Goal: Task Accomplishment & Management: Complete application form

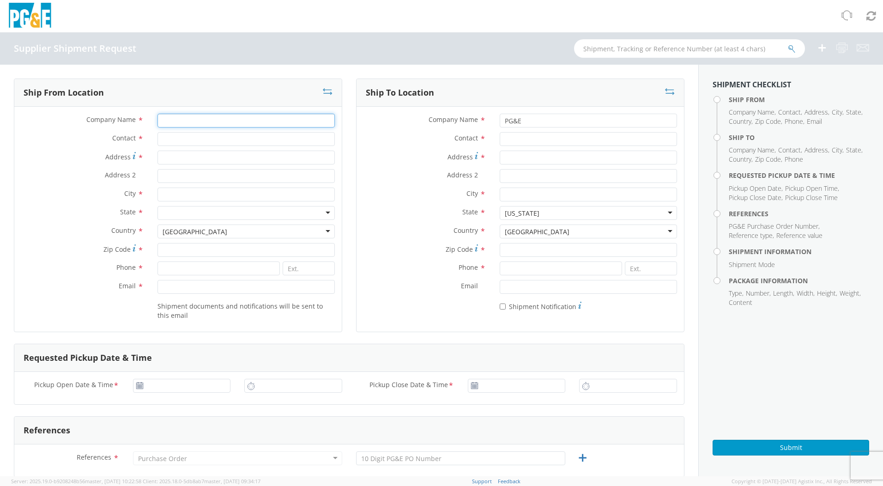
click at [167, 121] on input "Company Name *" at bounding box center [246, 121] width 177 height 14
type input "Sauber Mfg, Co."
type input "[STREET_ADDRESS][PERSON_NAME]"
type input "[PERSON_NAME], [GEOGRAPHIC_DATA]"
type input "60151"
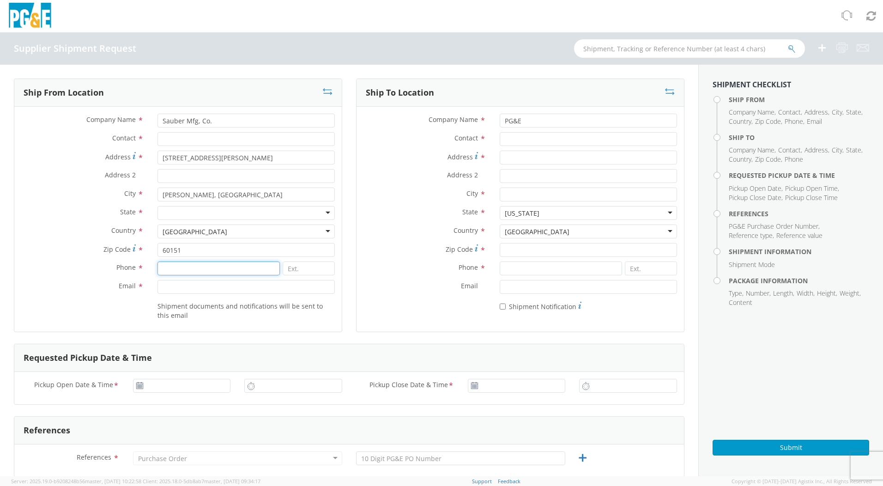
type input "6303656600"
type input "[EMAIL_ADDRESS][DOMAIN_NAME]"
type input "[DATE]"
click at [199, 372] on div "Pickup Open Date & Time * Pickup Close Date & Time *" at bounding box center [349, 388] width 670 height 32
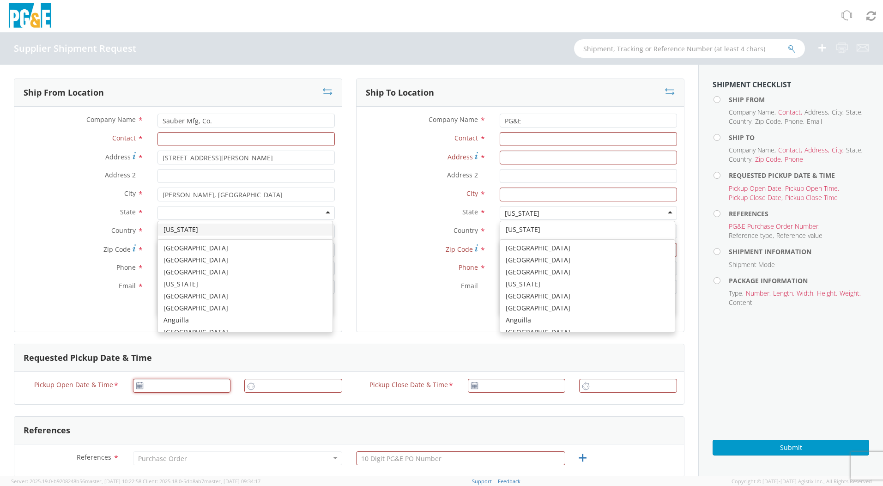
type input "[DATE]"
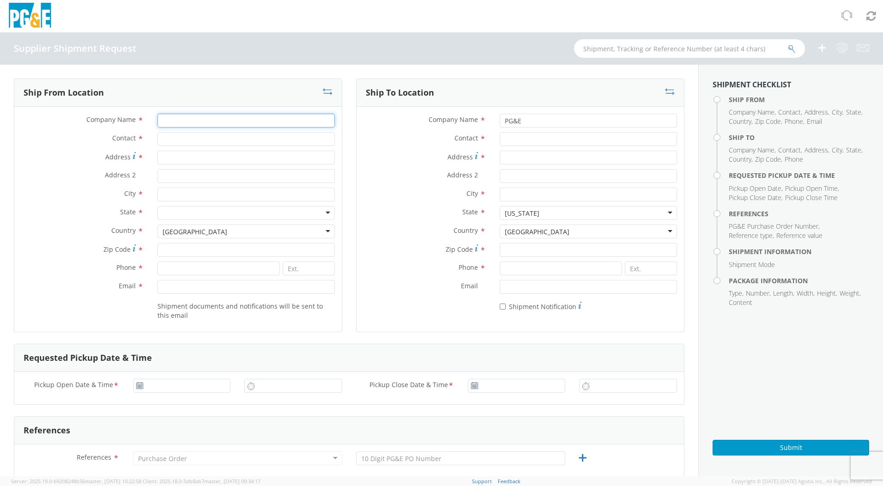
click at [207, 122] on input "Company Name *" at bounding box center [246, 121] width 177 height 14
type input "Sauber Mfg, Co."
type input "[STREET_ADDRESS][PERSON_NAME]"
type input "[PERSON_NAME], [GEOGRAPHIC_DATA]"
type input "60151"
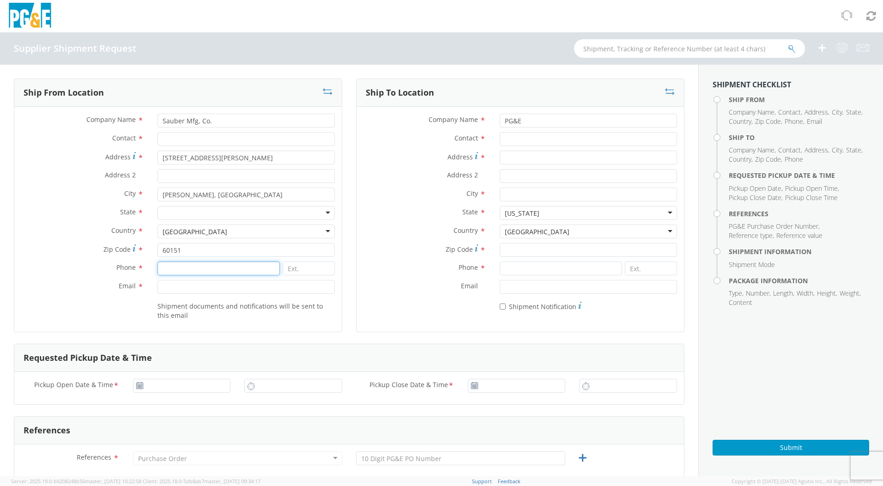
type input "6303656600"
type input "[EMAIL_ADDRESS][DOMAIN_NAME]"
type input "[DATE]"
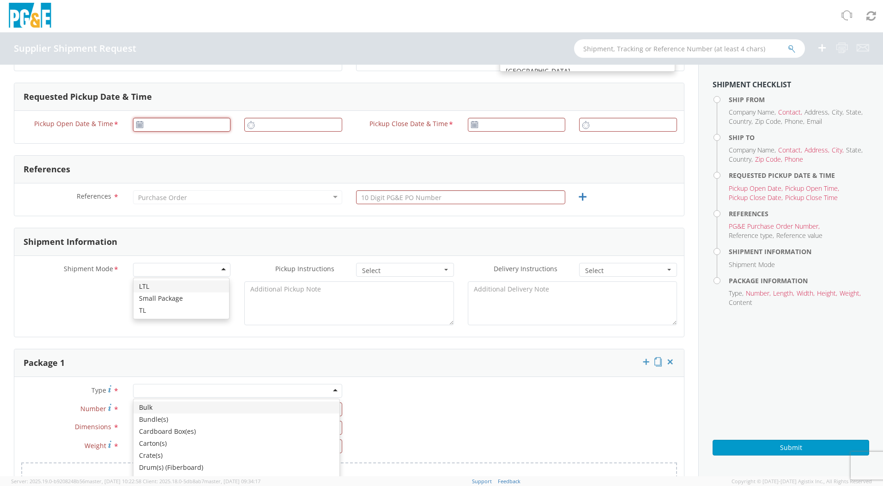
type input "[DATE]"
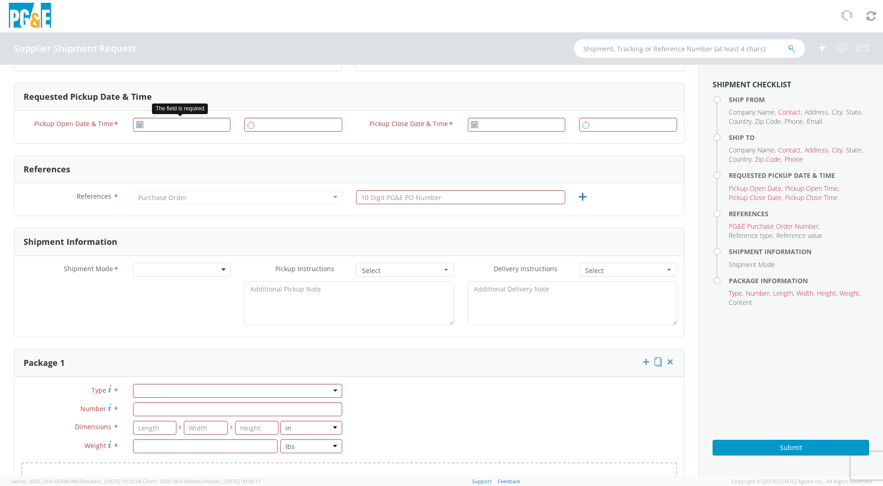
click at [140, 124] on icon at bounding box center [140, 124] width 8 height 7
type input "[DATE]"
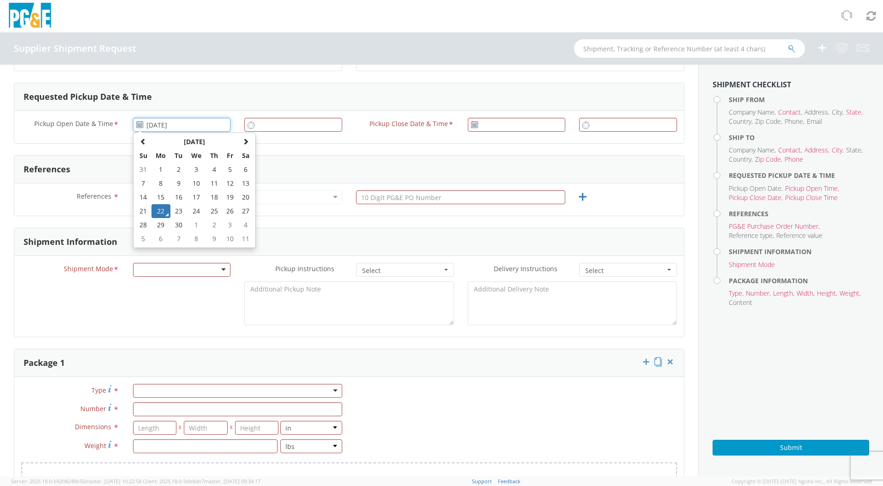
drag, startPoint x: 158, startPoint y: 128, endPoint x: 163, endPoint y: 126, distance: 5.8
click at [161, 127] on input "[DATE]" at bounding box center [182, 125] width 98 height 14
click at [161, 205] on td "22" at bounding box center [161, 211] width 19 height 14
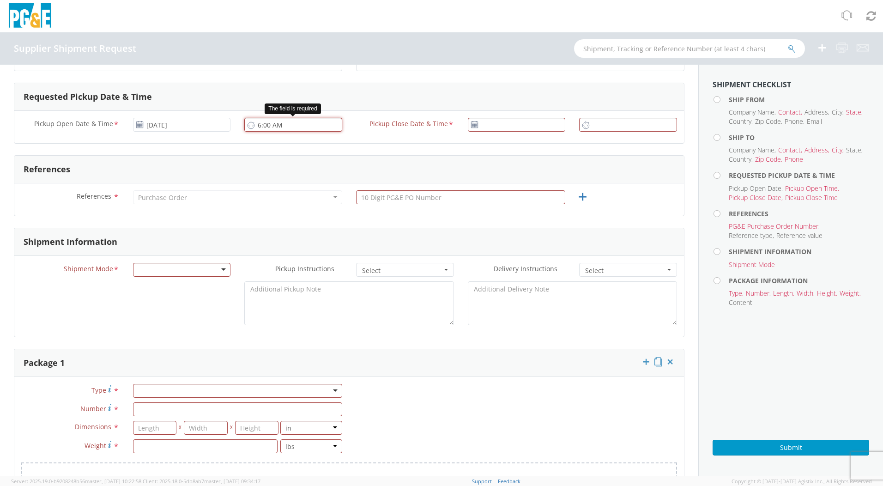
click at [270, 119] on input "6:00 AM" at bounding box center [293, 125] width 98 height 14
click at [253, 125] on input "6:00 AM" at bounding box center [293, 125] width 98 height 14
click at [265, 124] on input "6:00 AM" at bounding box center [293, 125] width 98 height 14
click at [257, 126] on input "6:00 AM" at bounding box center [293, 125] width 98 height 14
click at [251, 126] on icon at bounding box center [251, 125] width 8 height 9
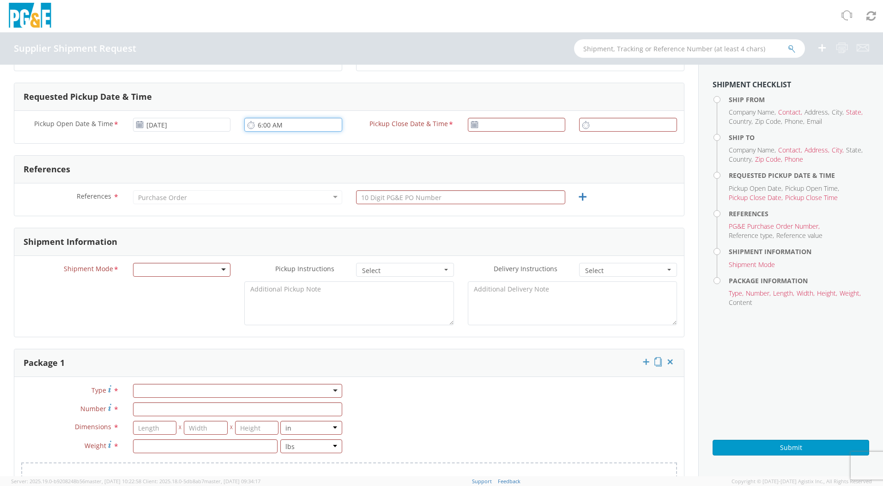
click at [244, 125] on input "6:00 AM" at bounding box center [293, 125] width 98 height 14
click at [247, 124] on icon at bounding box center [251, 125] width 8 height 9
click at [259, 126] on input "6:00 AM" at bounding box center [293, 125] width 98 height 14
type input "8:00 AM"
type input "[DATE]"
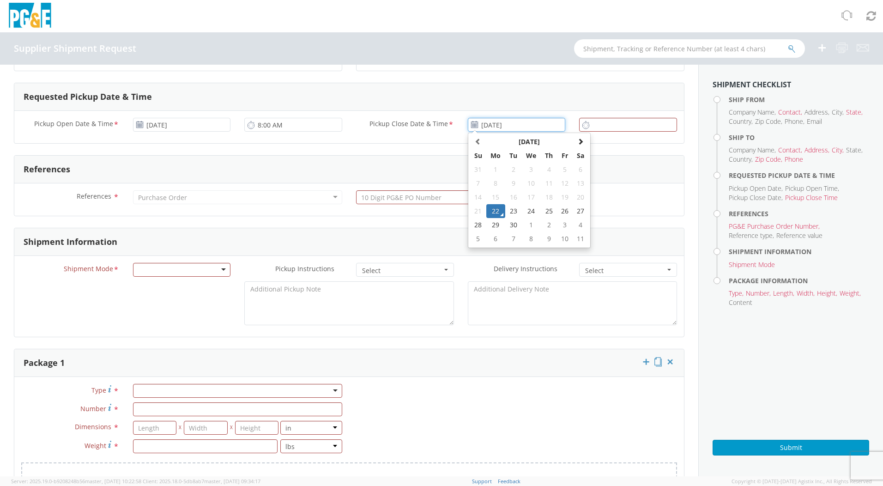
click at [479, 127] on input "[DATE]" at bounding box center [517, 125] width 98 height 14
click at [487, 214] on td "22" at bounding box center [496, 211] width 19 height 14
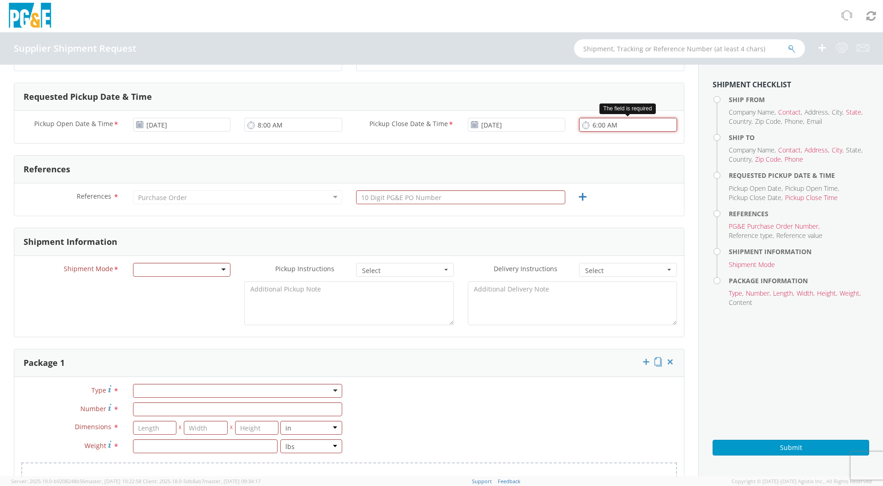
click at [604, 121] on input "6:00 AM" at bounding box center [628, 125] width 98 height 14
click at [602, 127] on input "3:00 AM" at bounding box center [628, 125] width 98 height 14
click at [606, 127] on input "3:00 AM" at bounding box center [628, 125] width 98 height 14
type input "3:00 PM"
click at [532, 200] on input "text" at bounding box center [460, 197] width 209 height 14
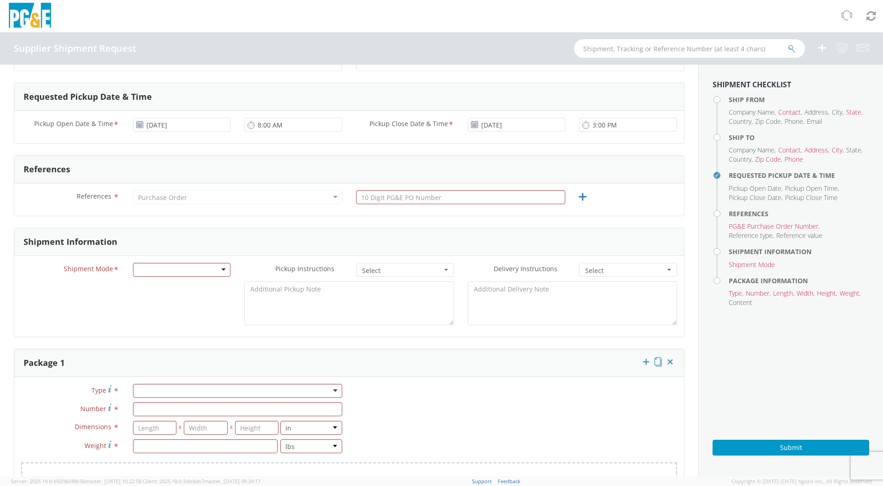
click at [262, 197] on div "Purchase Order" at bounding box center [237, 197] width 209 height 14
click at [245, 202] on div "Purchase Order" at bounding box center [237, 197] width 209 height 14
click at [249, 199] on div "Purchase Order" at bounding box center [237, 197] width 209 height 14
click at [329, 197] on div "Purchase Order" at bounding box center [237, 197] width 209 height 14
click at [485, 194] on input "text" at bounding box center [460, 197] width 209 height 14
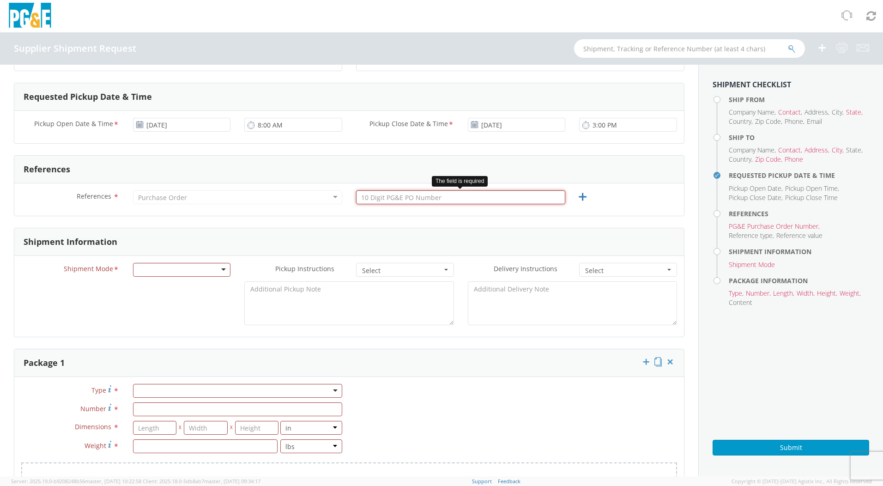
paste input "2701245280"
type input "2701245280"
click at [190, 276] on div "Shipment Mode * LTL Small Package TL" at bounding box center [125, 272] width 223 height 18
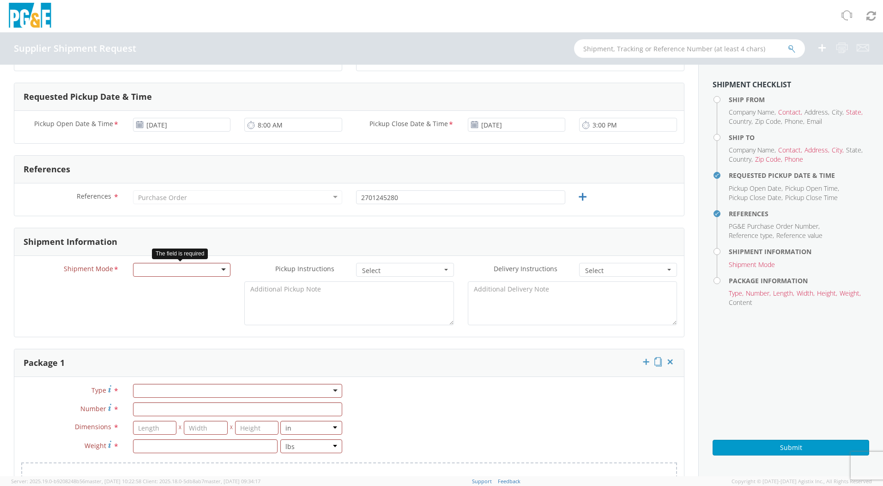
click at [190, 272] on div at bounding box center [182, 270] width 98 height 14
click at [384, 272] on span "Select" at bounding box center [402, 270] width 80 height 9
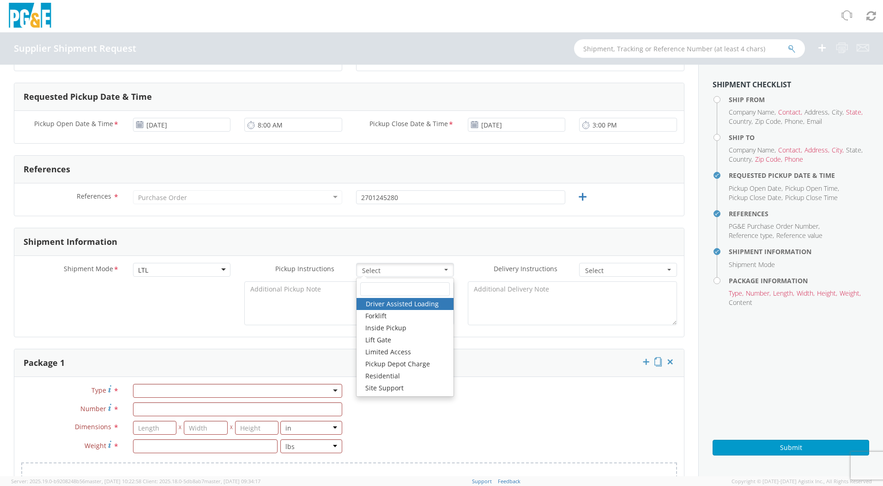
click at [609, 269] on span "Select" at bounding box center [625, 270] width 80 height 9
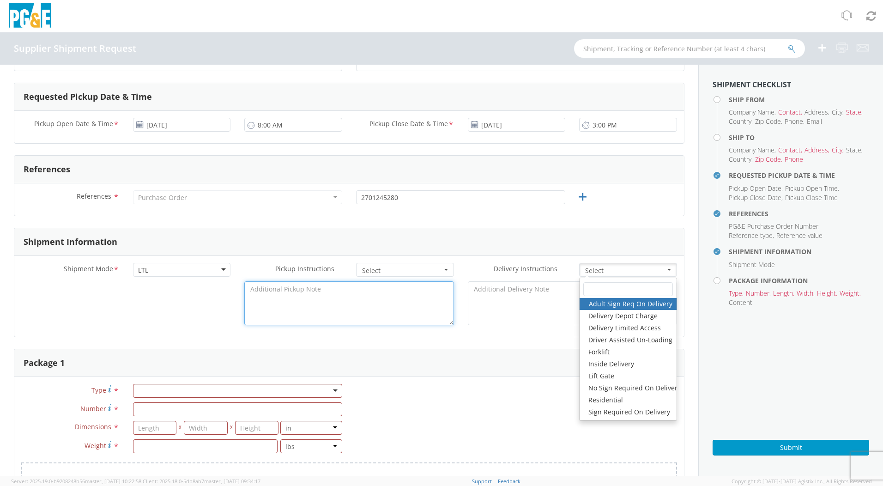
click at [389, 299] on textarea at bounding box center [348, 303] width 209 height 44
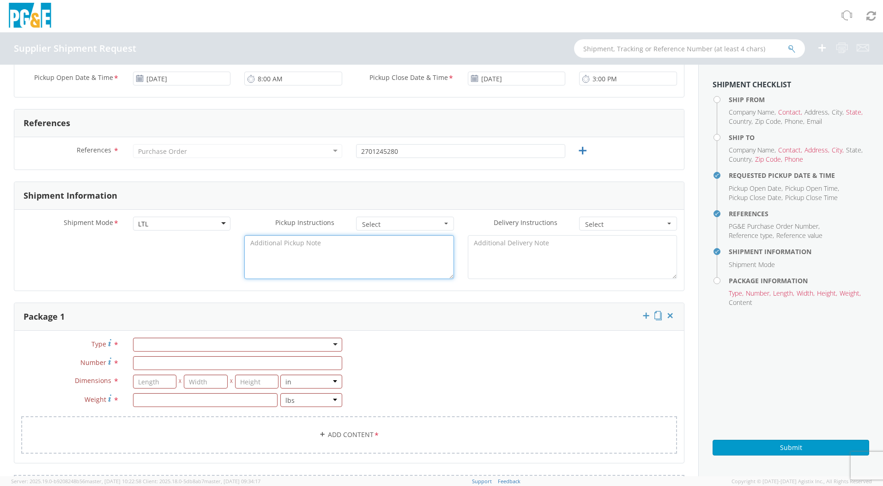
scroll to position [353, 0]
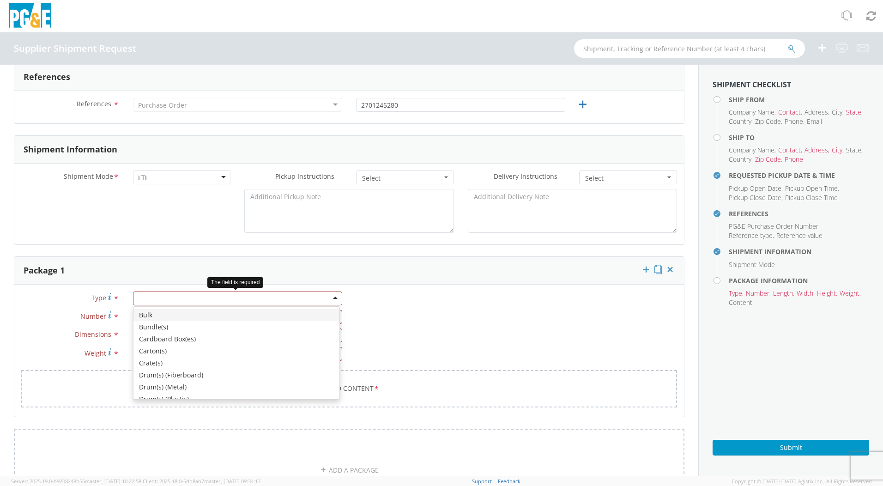
click at [227, 299] on div at bounding box center [237, 299] width 209 height 14
click at [259, 298] on div at bounding box center [237, 299] width 209 height 14
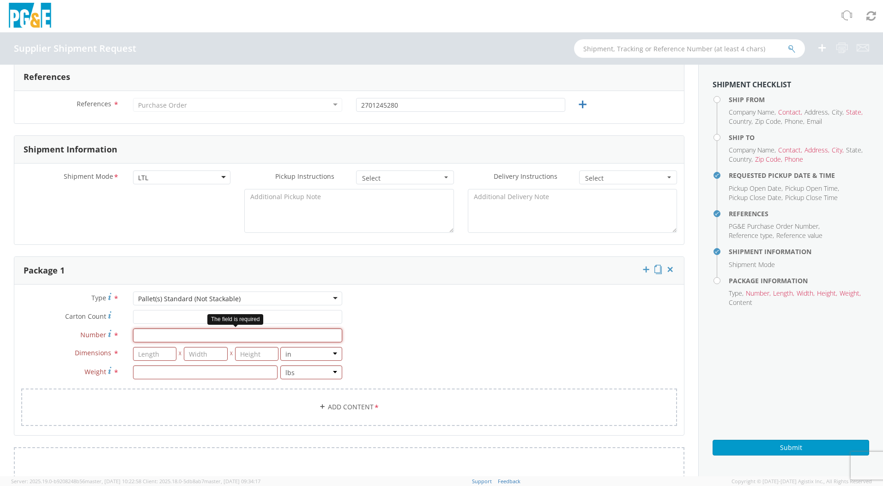
click at [192, 337] on input "Number *" at bounding box center [237, 335] width 209 height 14
click at [211, 333] on input "Number *" at bounding box center [237, 335] width 209 height 14
type input "1"
click at [182, 355] on span "X" at bounding box center [179, 354] width 7 height 14
click at [166, 357] on input "number" at bounding box center [155, 354] width 44 height 14
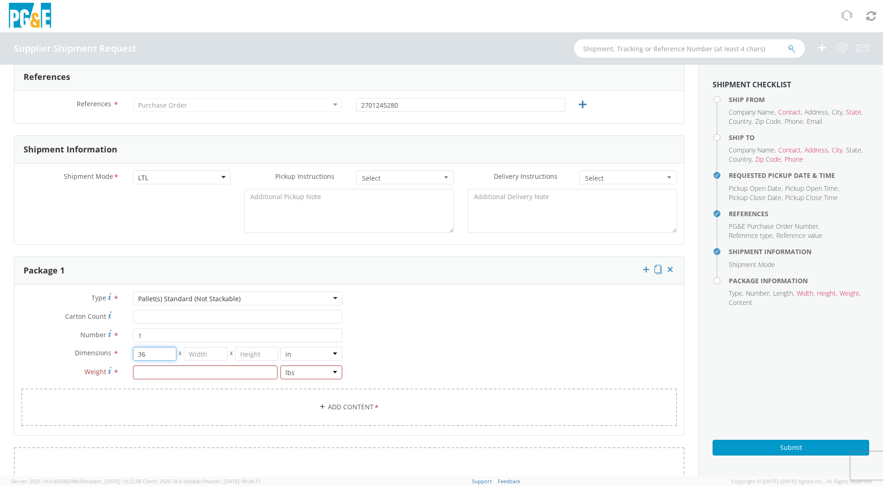
type input "36"
click at [190, 354] on input "number" at bounding box center [206, 354] width 44 height 14
type input "32"
click at [256, 354] on input "number" at bounding box center [257, 354] width 44 height 14
type input "28"
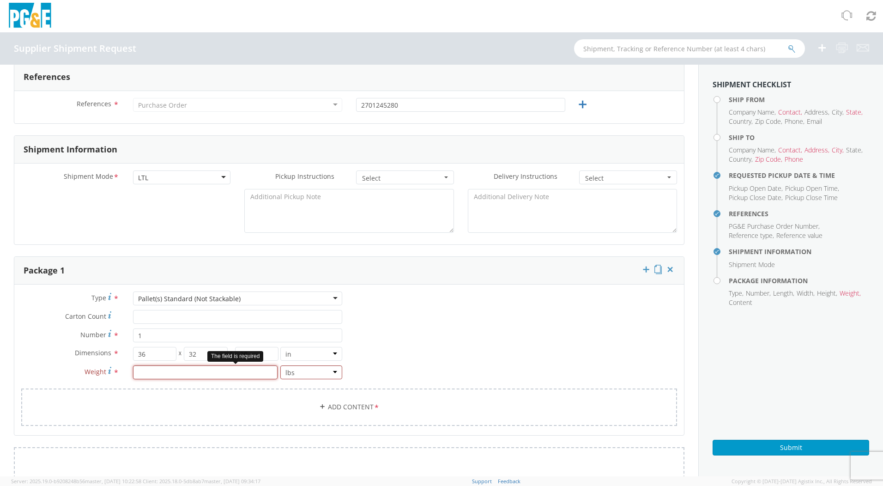
click at [211, 370] on input "number" at bounding box center [205, 372] width 145 height 14
type input "100"
click at [231, 408] on link "Add Content *" at bounding box center [349, 407] width 656 height 37
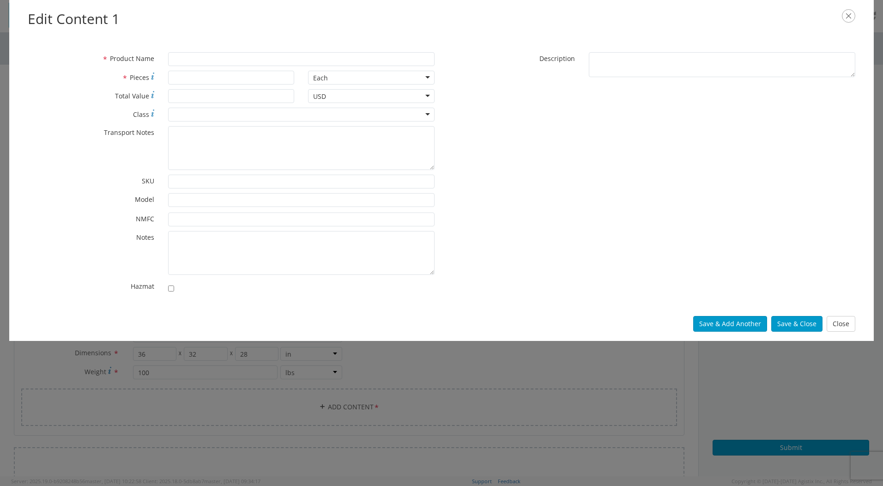
click at [852, 16] on icon "button" at bounding box center [848, 15] width 13 height 13
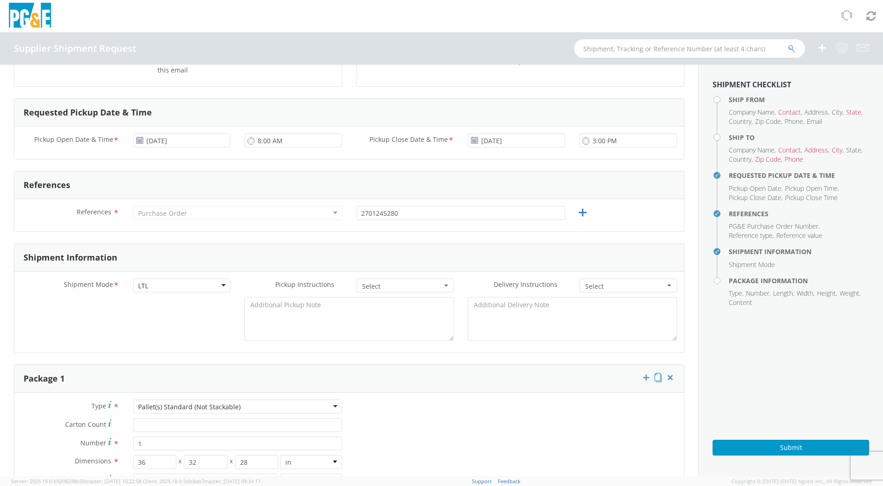
scroll to position [244, 0]
click at [789, 445] on button "Submit" at bounding box center [791, 448] width 157 height 16
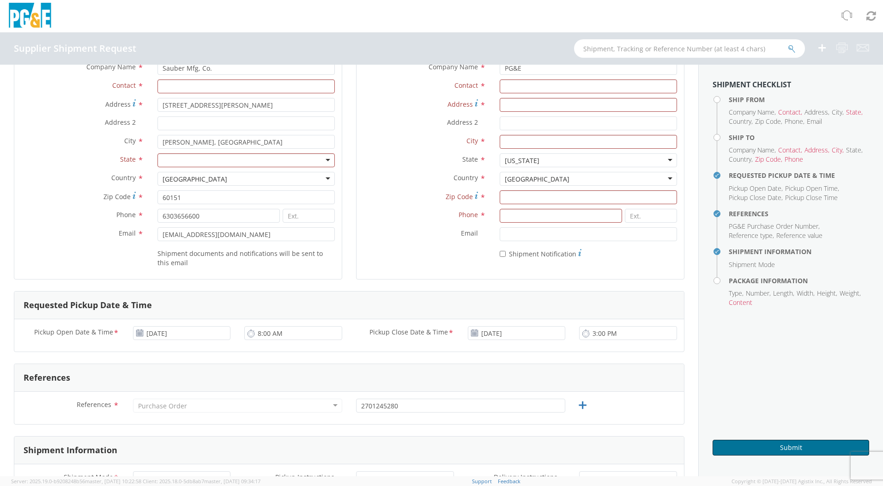
scroll to position [0, 0]
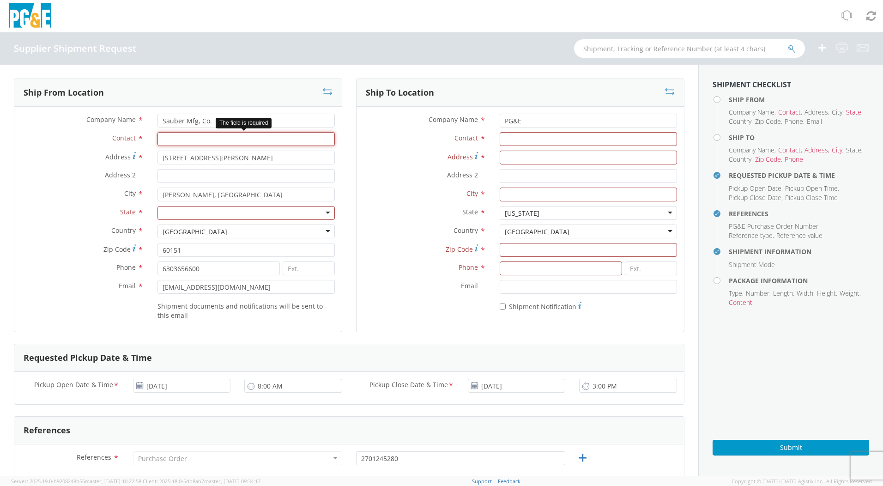
click at [225, 133] on input "Contact *" at bounding box center [246, 139] width 177 height 14
type input "fulfillment"
click at [247, 215] on div at bounding box center [246, 213] width 177 height 14
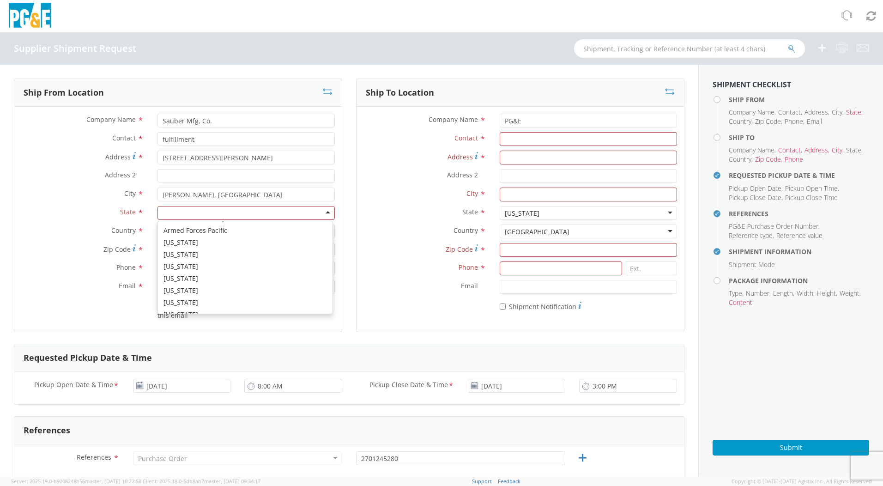
scroll to position [139, 0]
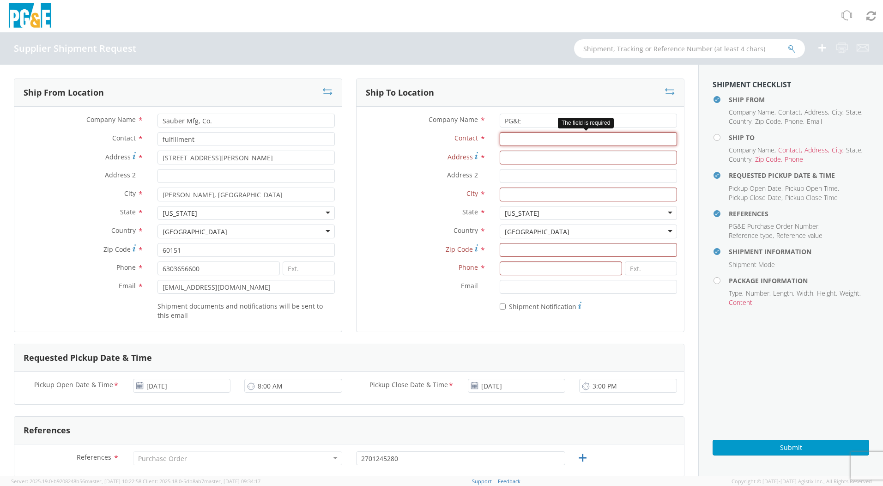
click at [527, 142] on input "Contact *" at bounding box center [588, 139] width 177 height 14
paste input "[PERSON_NAME]"
type input "[PERSON_NAME]"
click at [531, 270] on input at bounding box center [561, 269] width 122 height 14
paste input "[PHONE_NUMBER]"
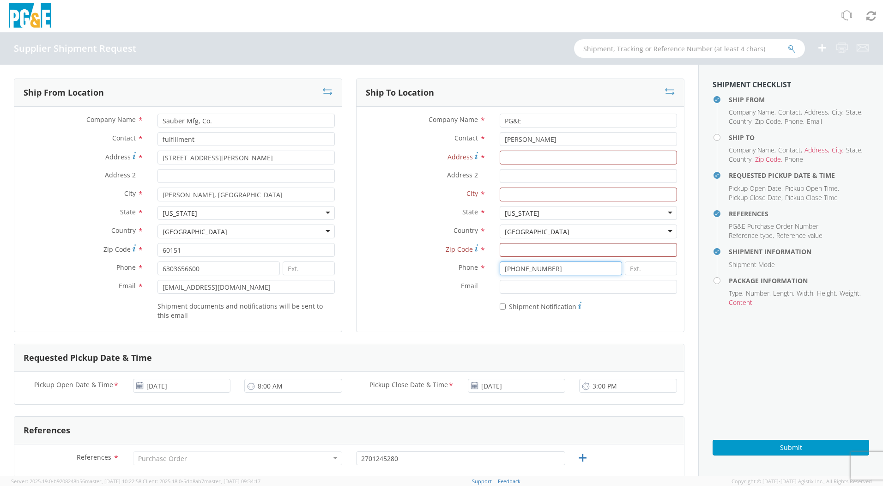
type input "[PHONE_NUMBER]"
drag, startPoint x: 500, startPoint y: 257, endPoint x: 505, endPoint y: 251, distance: 7.6
click at [502, 255] on div "Zip Code *" at bounding box center [521, 252] width 328 height 18
click at [505, 250] on input "Zip Code *" at bounding box center [588, 250] width 177 height 14
paste input "93455"
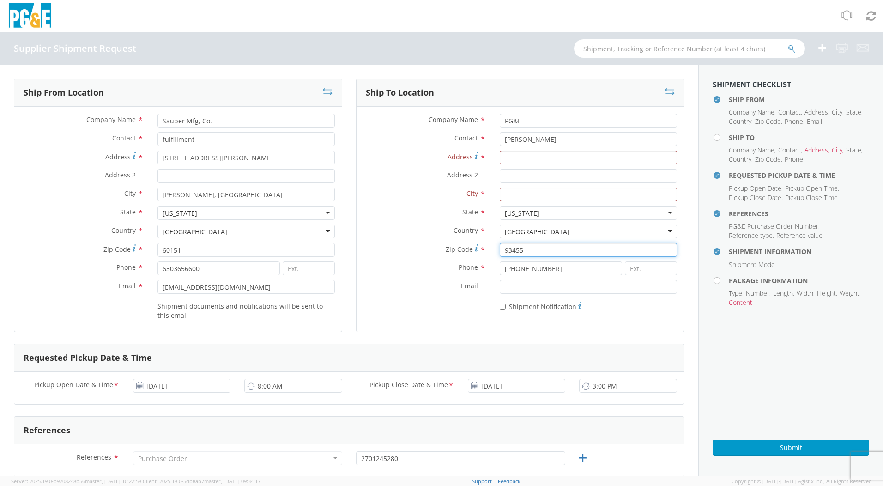
type input "93455"
click at [524, 190] on input "City *" at bounding box center [588, 195] width 177 height 14
paste input "Santa [PERSON_NAME]"
type input "Santa [PERSON_NAME]"
click at [532, 164] on input "Address *" at bounding box center [588, 158] width 177 height 14
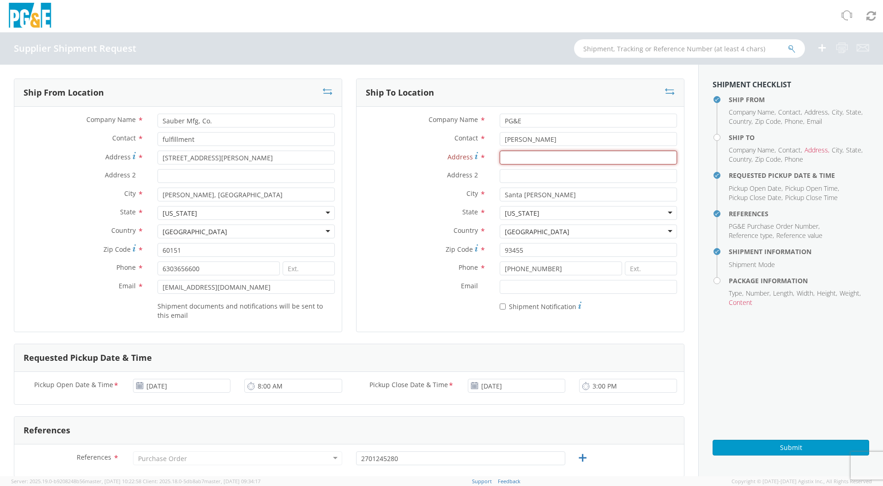
type input "[STREET_ADDRESS][PERSON_NAME]"
type input "[EMAIL_ADDRESS][DOMAIN_NAME]"
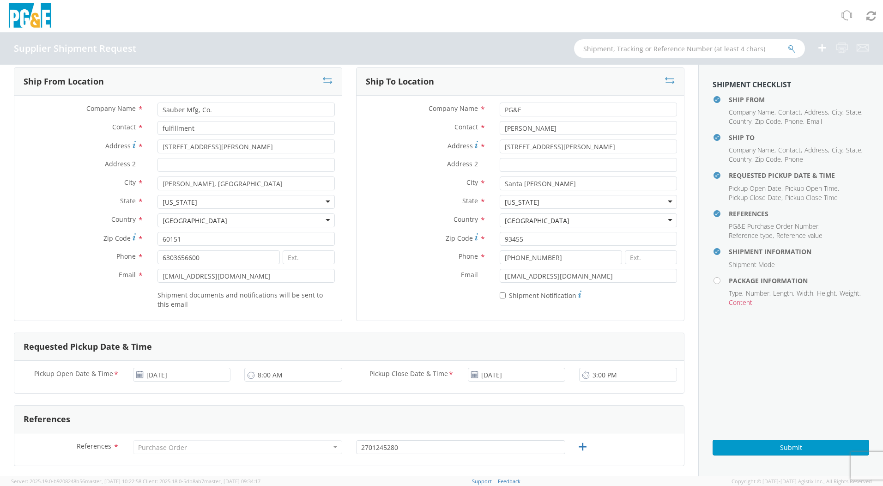
scroll to position [0, 0]
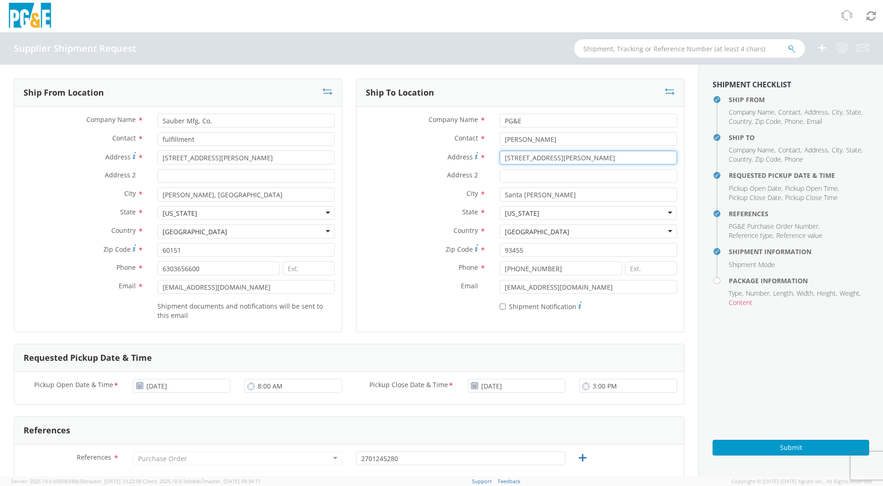
drag, startPoint x: 572, startPoint y: 159, endPoint x: 479, endPoint y: 166, distance: 93.6
click at [479, 166] on div "Address * [STREET_ADDRESS][PERSON_NAME]" at bounding box center [521, 160] width 328 height 18
paste input "[STREET_ADDRESS]"
type input "[STREET_ADDRESS]"
click at [601, 292] on input "[EMAIL_ADDRESS][DOMAIN_NAME]" at bounding box center [588, 287] width 177 height 14
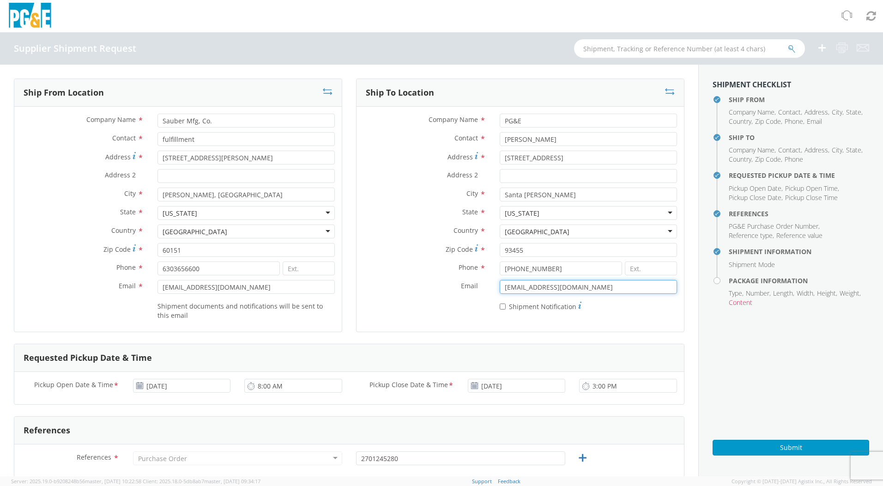
drag, startPoint x: 603, startPoint y: 287, endPoint x: 456, endPoint y: 296, distance: 147.6
click at [455, 297] on div "Email * [EMAIL_ADDRESS][DOMAIN_NAME]" at bounding box center [521, 289] width 328 height 18
click at [482, 316] on div "Company Name * PG&E Contact * [PERSON_NAME] Address * [STREET_ADDRESS] Address …" at bounding box center [521, 215] width 328 height 216
click at [549, 170] on input "Address 2 *" at bounding box center [588, 176] width 177 height 14
drag, startPoint x: 383, startPoint y: 204, endPoint x: 387, endPoint y: 200, distance: 5.3
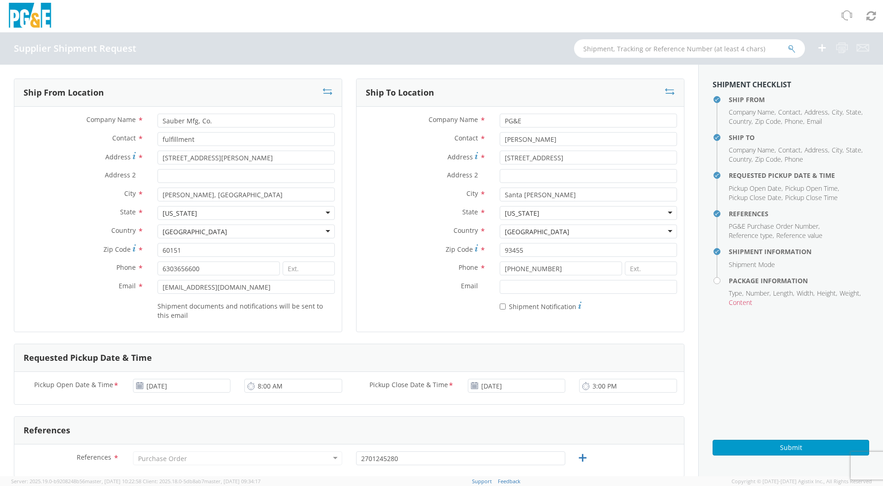
click at [383, 204] on div "City * [GEOGRAPHIC_DATA][PERSON_NAME]" at bounding box center [521, 197] width 328 height 18
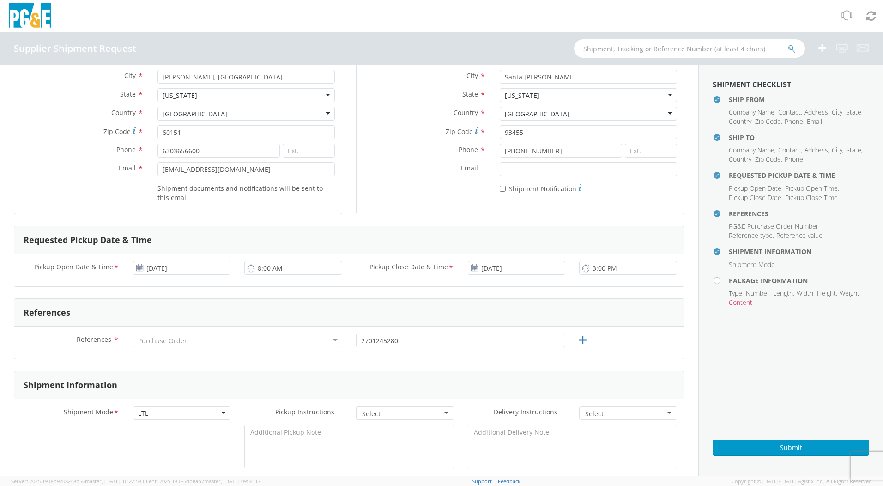
scroll to position [139, 0]
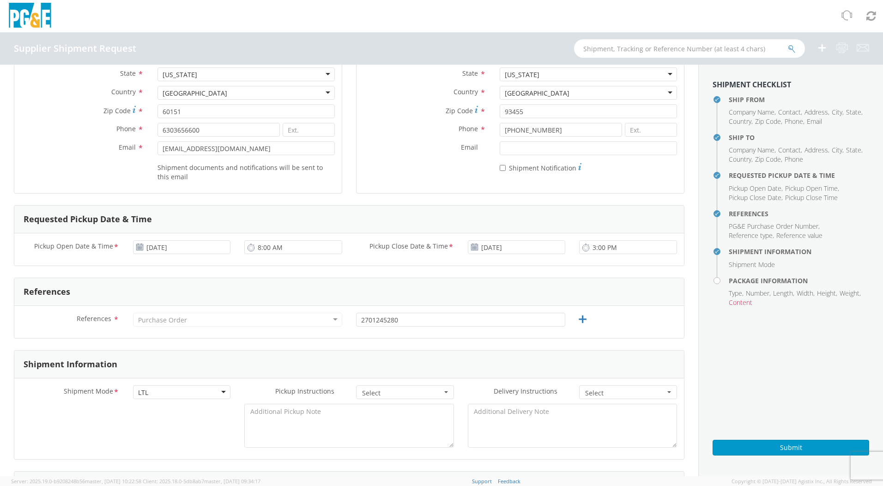
click at [278, 316] on div "Purchase Order" at bounding box center [237, 320] width 209 height 14
click at [295, 321] on div "Purchase Order" at bounding box center [237, 320] width 209 height 14
click at [577, 323] on icon at bounding box center [583, 320] width 12 height 12
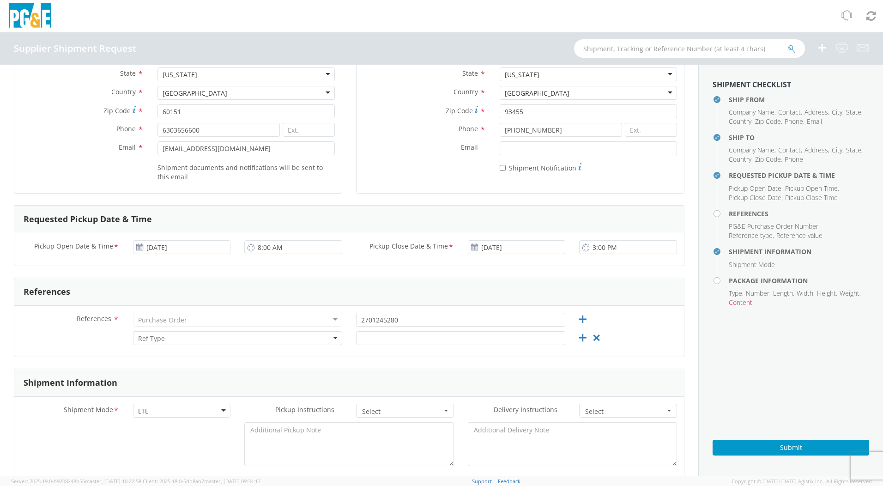
click at [272, 333] on div at bounding box center [237, 338] width 209 height 14
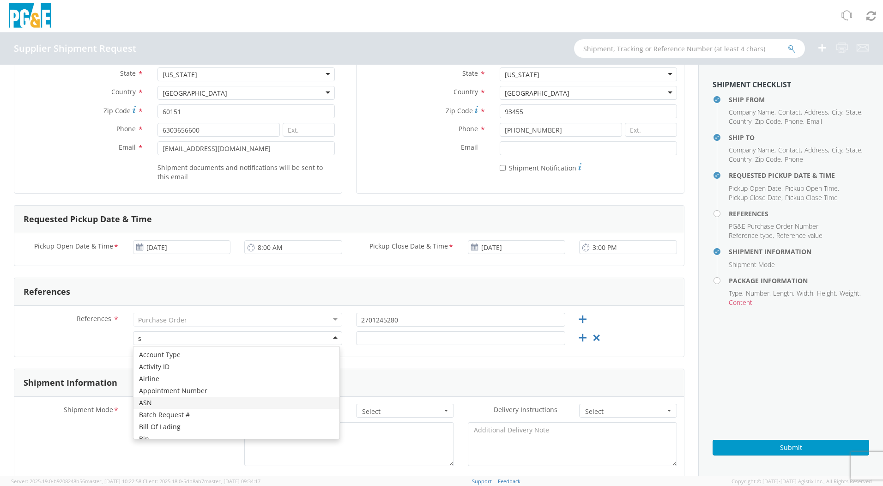
type input "sa"
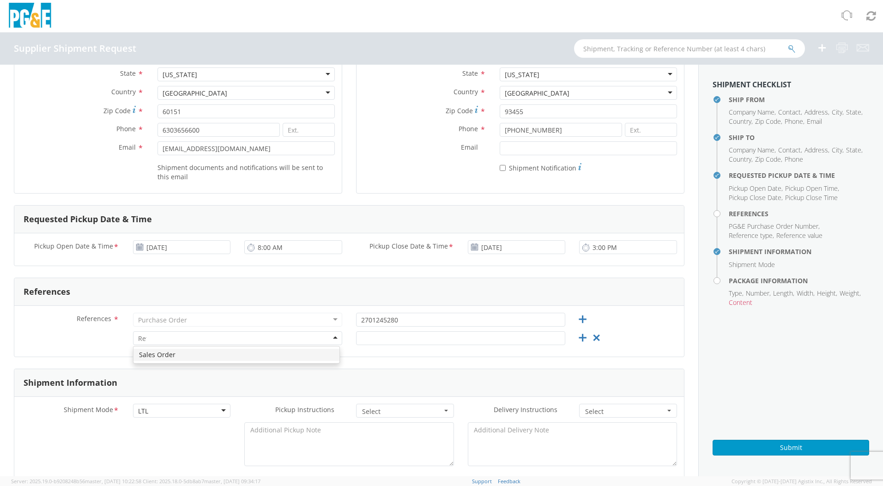
scroll to position [0, 0]
click at [450, 339] on input "text" at bounding box center [460, 338] width 209 height 14
paste input "SO232714"
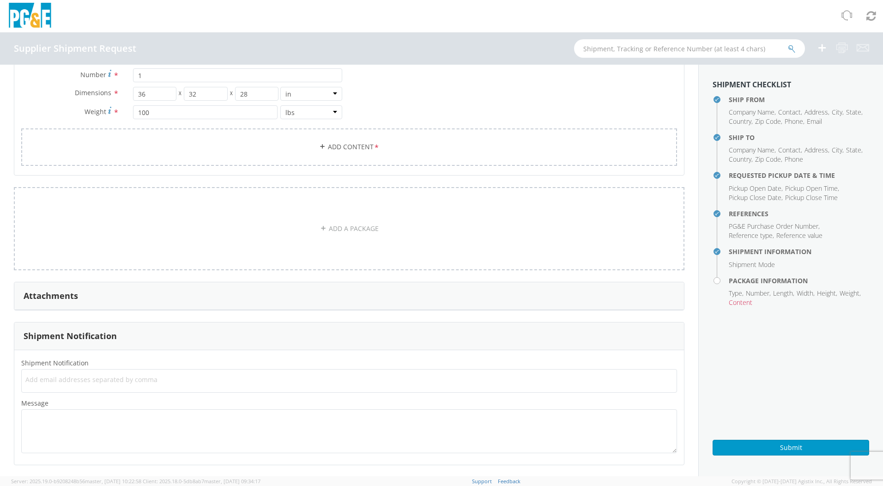
scroll to position [633, 0]
type input "SO232714"
click at [747, 302] on span "Content" at bounding box center [741, 302] width 24 height 9
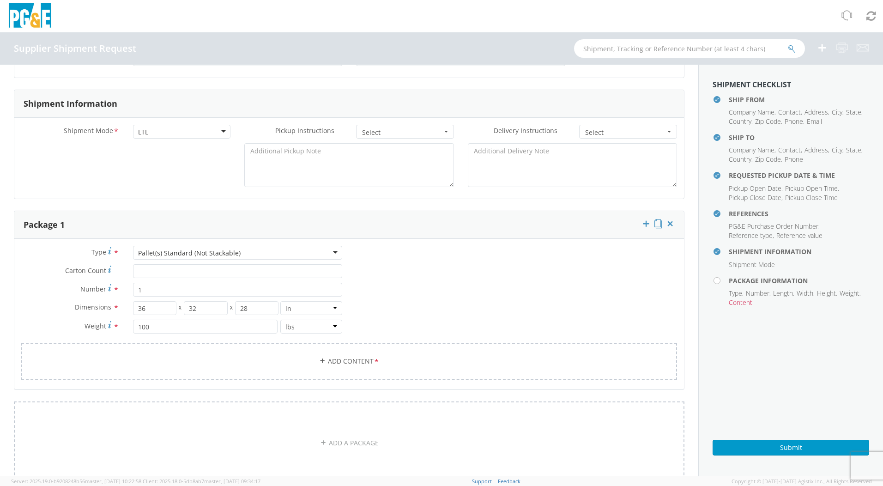
scroll to position [401, 0]
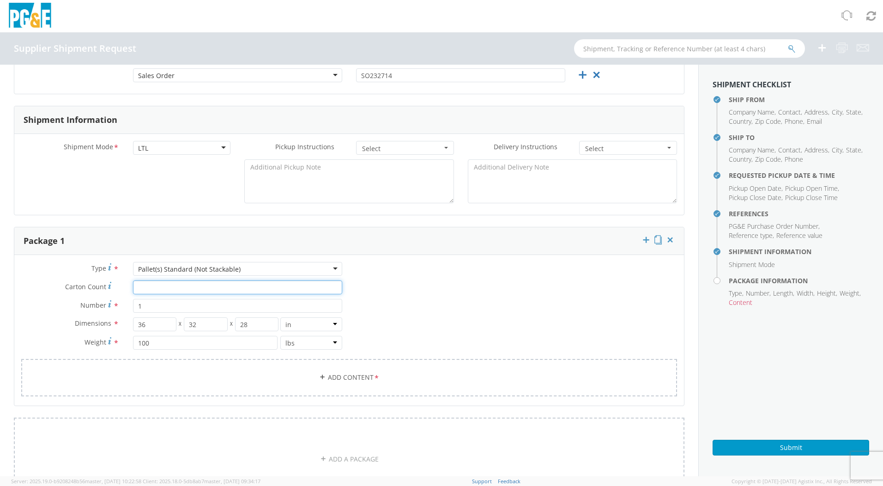
click at [197, 291] on input "Carton Count *" at bounding box center [237, 287] width 209 height 14
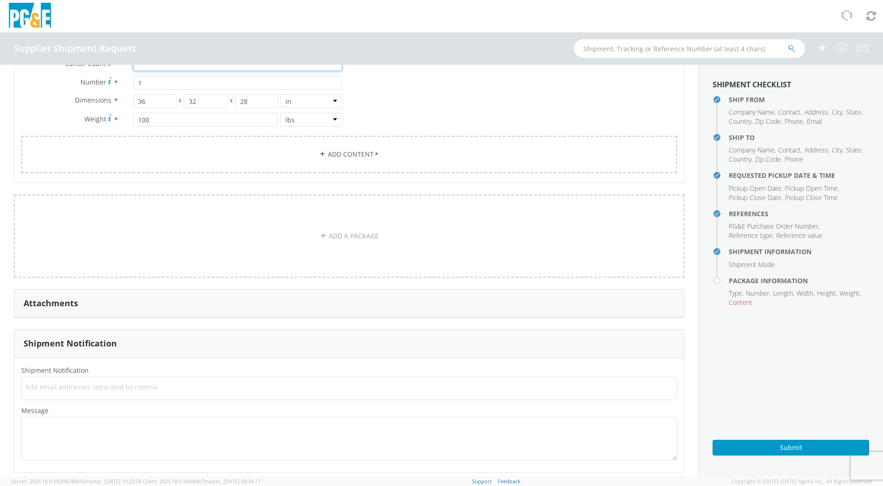
scroll to position [633, 0]
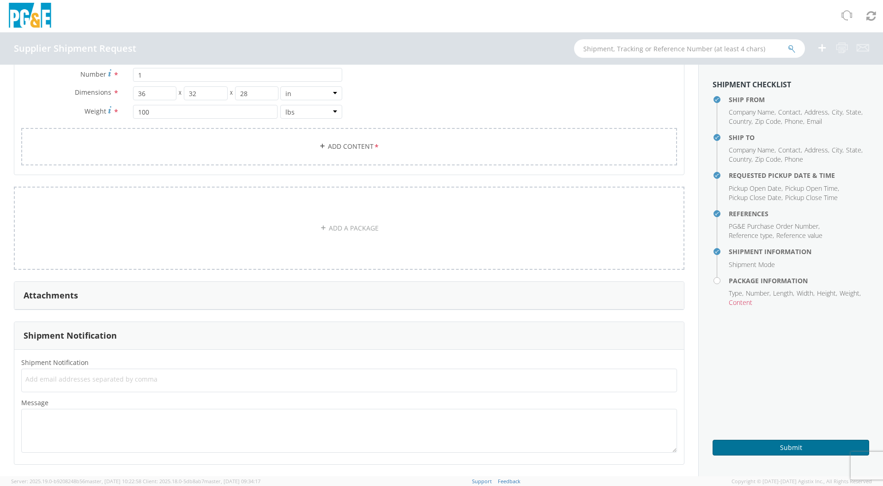
click at [766, 443] on button "Submit" at bounding box center [791, 448] width 157 height 16
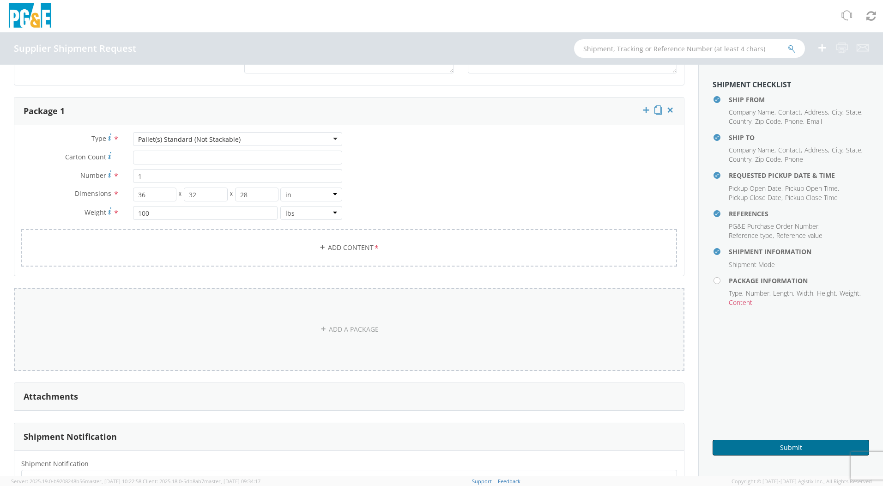
scroll to position [494, 0]
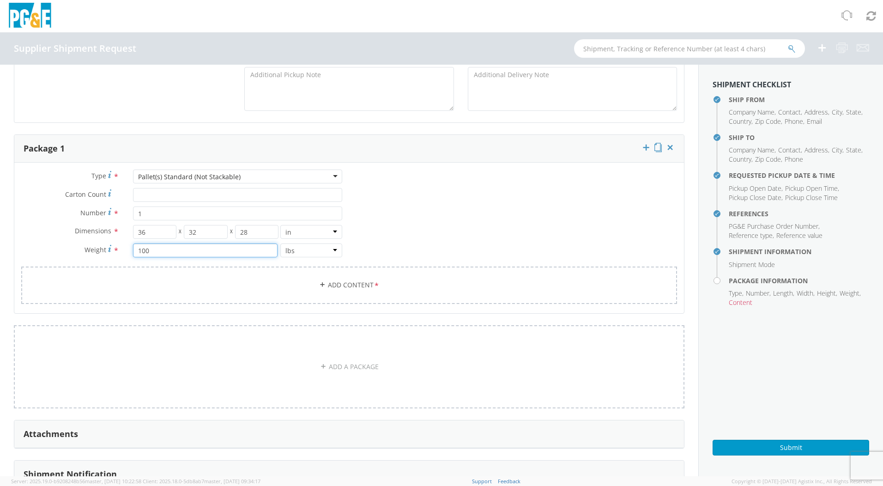
click at [247, 254] on input "100" at bounding box center [205, 250] width 145 height 14
click at [242, 210] on input "1" at bounding box center [237, 214] width 209 height 14
click at [240, 211] on input "1" at bounding box center [237, 214] width 209 height 14
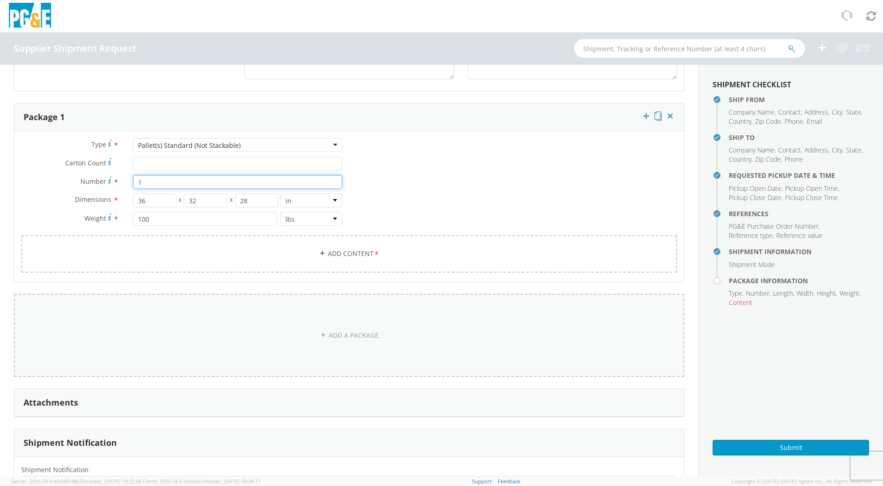
scroll to position [633, 0]
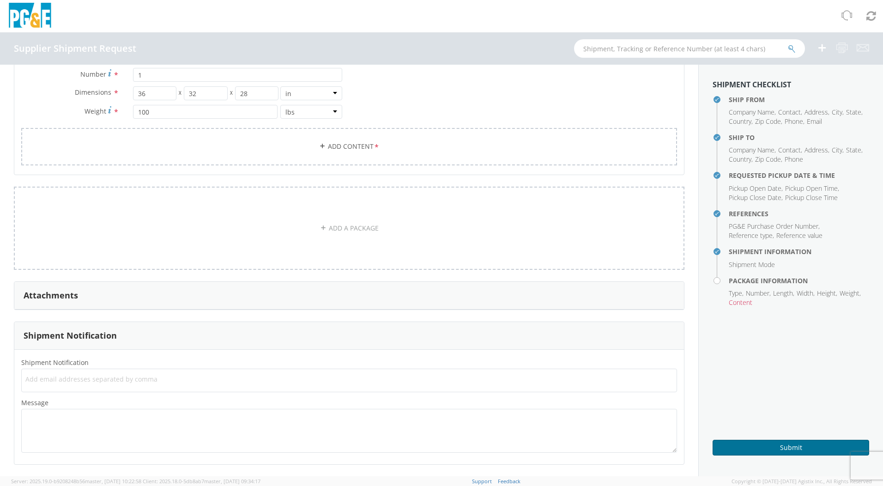
click at [780, 445] on button "Submit" at bounding box center [791, 448] width 157 height 16
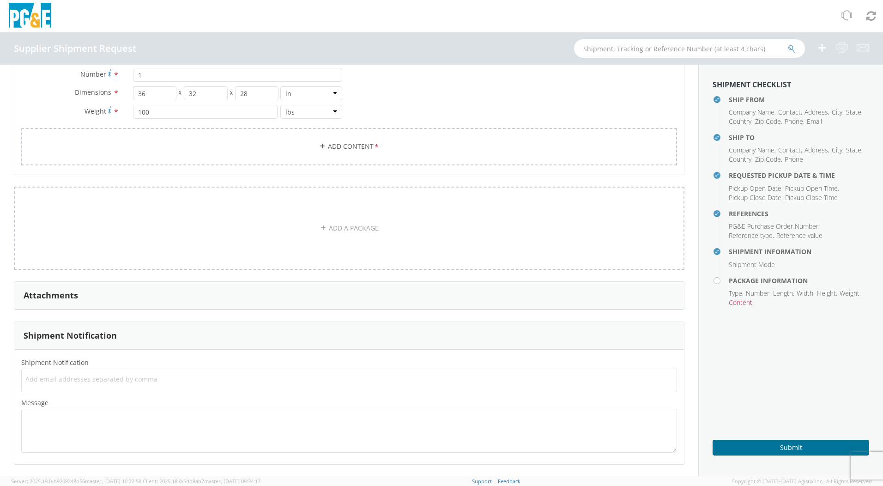
click at [780, 445] on button "Submit" at bounding box center [791, 448] width 157 height 16
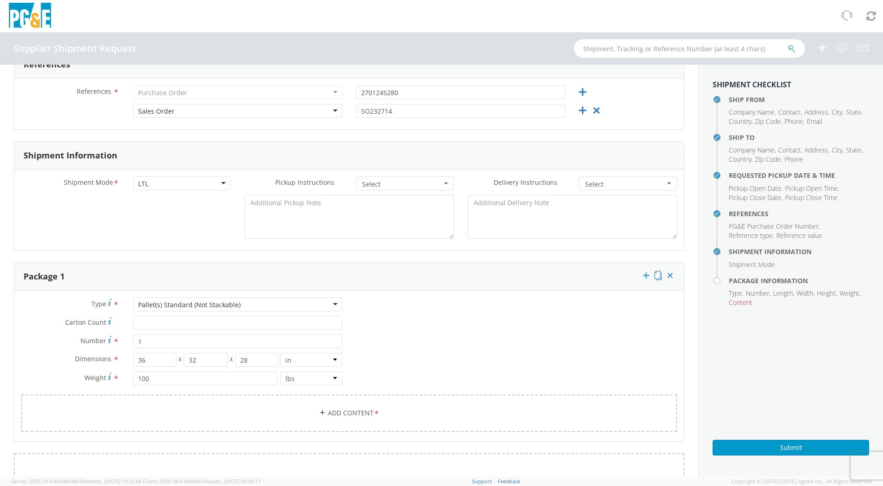
scroll to position [355, 0]
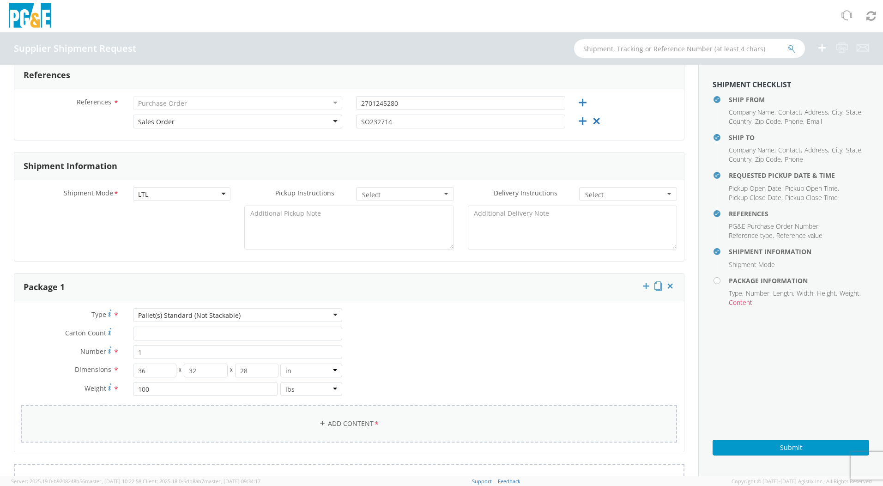
click at [323, 422] on link "Add Content *" at bounding box center [349, 423] width 656 height 37
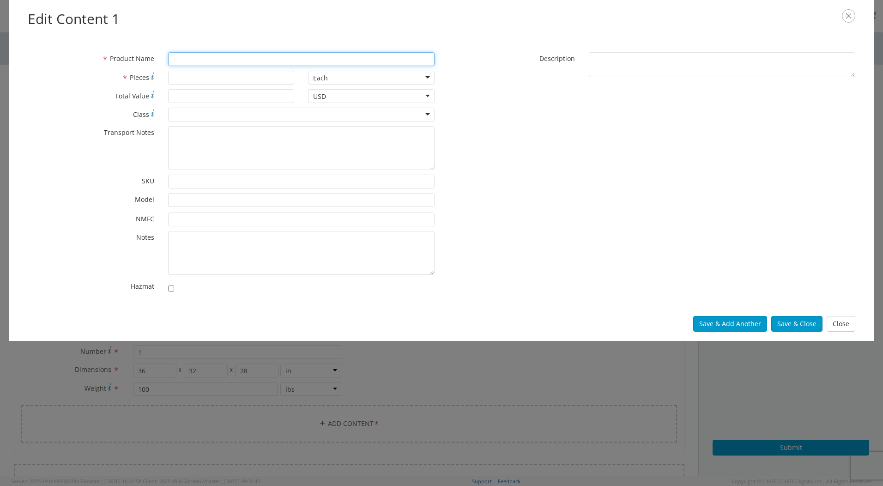
click at [201, 62] on input "* Product Name" at bounding box center [301, 59] width 267 height 14
click at [277, 63] on input "* Product Name" at bounding box center [301, 59] width 267 height 14
paste input "18" Aluminum Pulling Capstan w/ [MEDICAL_DATA] Shaft"
type input "18" Aluminum Pulling Capstan w/ [MEDICAL_DATA] Shaft"
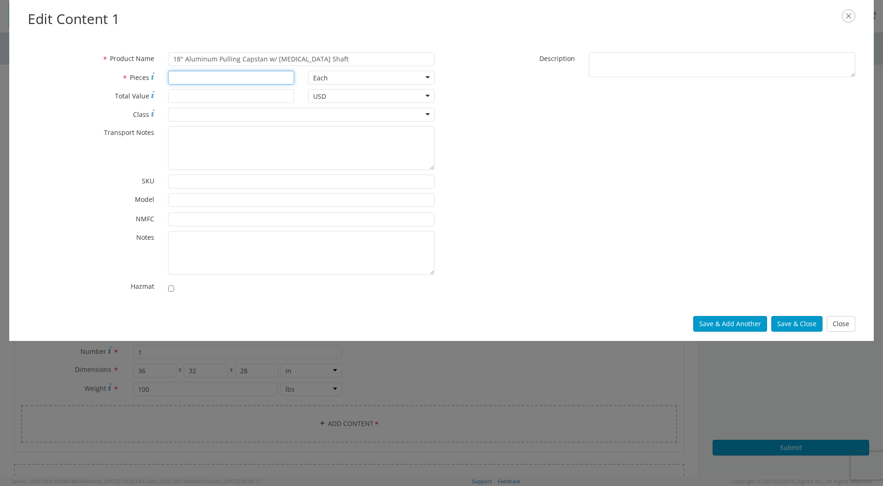
click at [241, 80] on input "* Pieces" at bounding box center [231, 78] width 127 height 14
type input "1"
click at [361, 81] on div "Each" at bounding box center [371, 78] width 127 height 14
click at [521, 79] on div "* Description" at bounding box center [652, 67] width 421 height 30
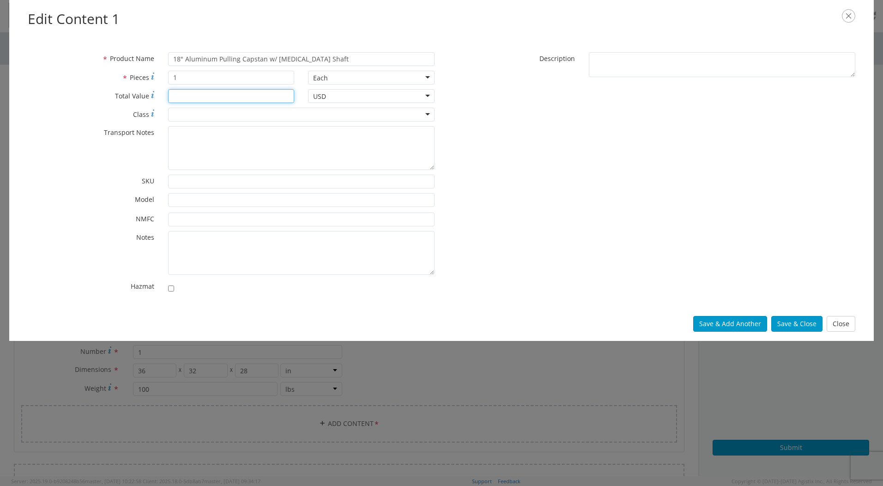
click at [279, 101] on input "* Total Value" at bounding box center [231, 96] width 127 height 14
click at [749, 324] on button "Save & Add Another" at bounding box center [730, 324] width 74 height 16
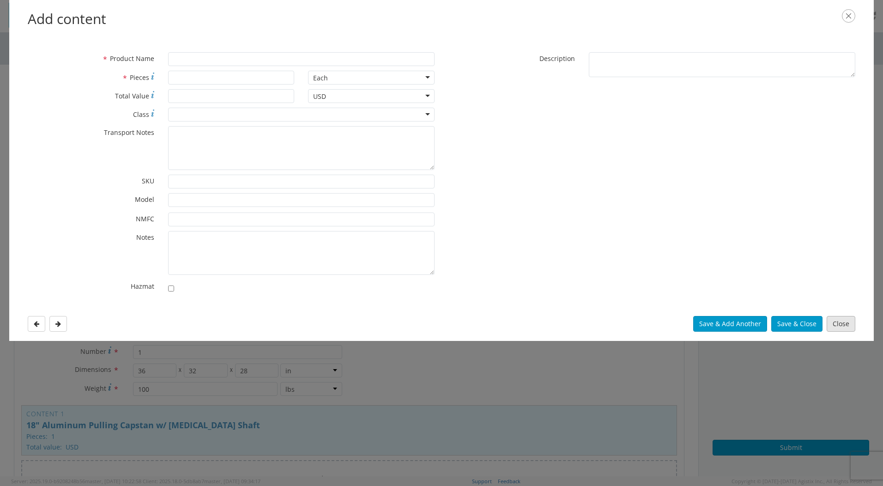
click at [839, 326] on button "Close" at bounding box center [841, 324] width 29 height 16
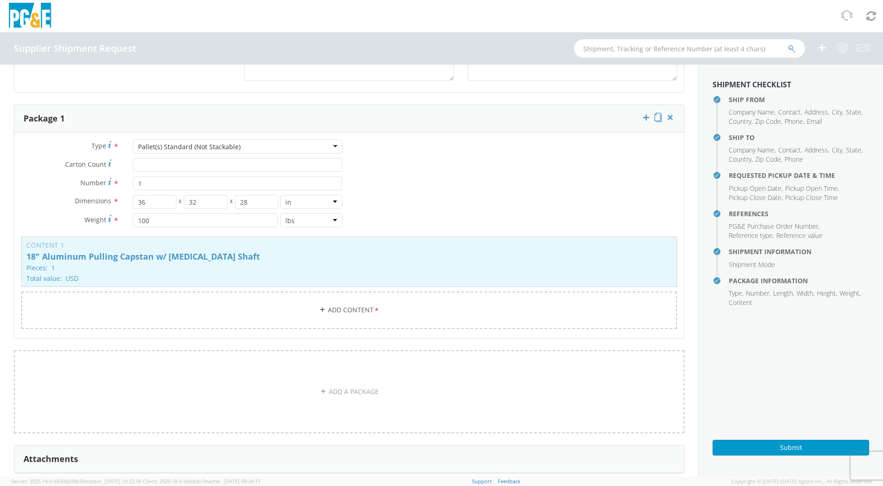
scroll to position [540, 0]
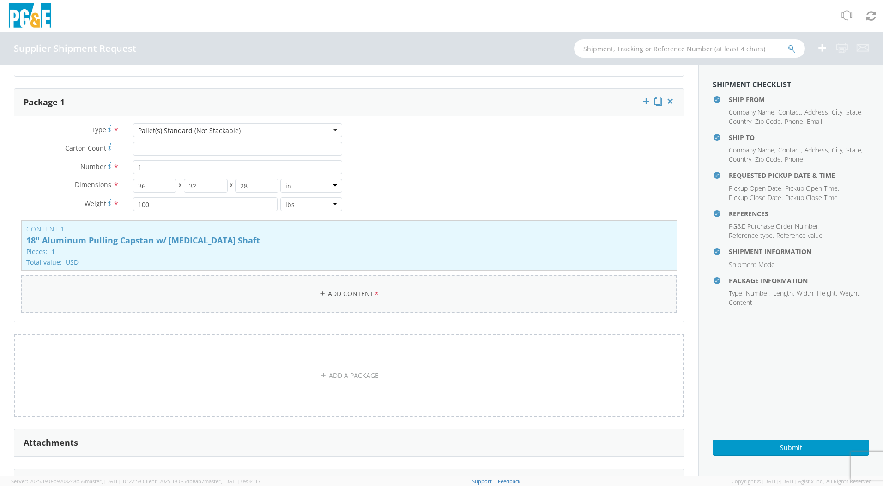
click at [579, 298] on link "Add Content *" at bounding box center [349, 293] width 656 height 37
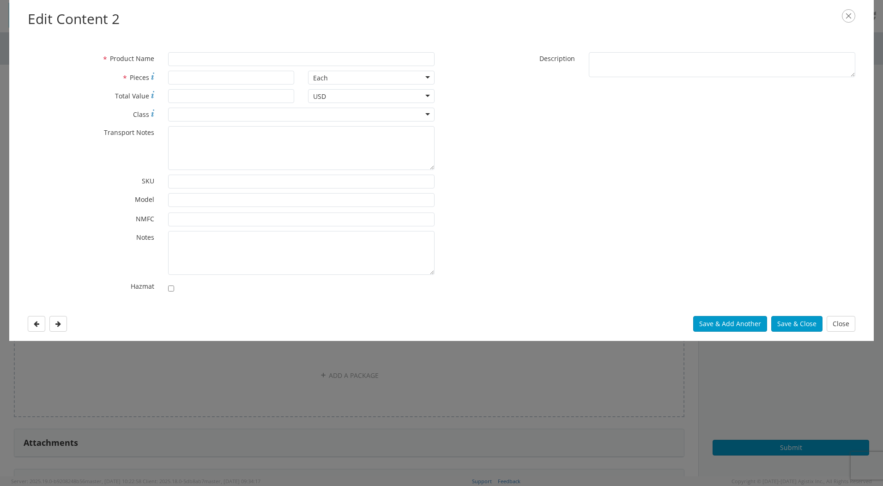
click at [855, 14] on icon "button" at bounding box center [848, 15] width 13 height 13
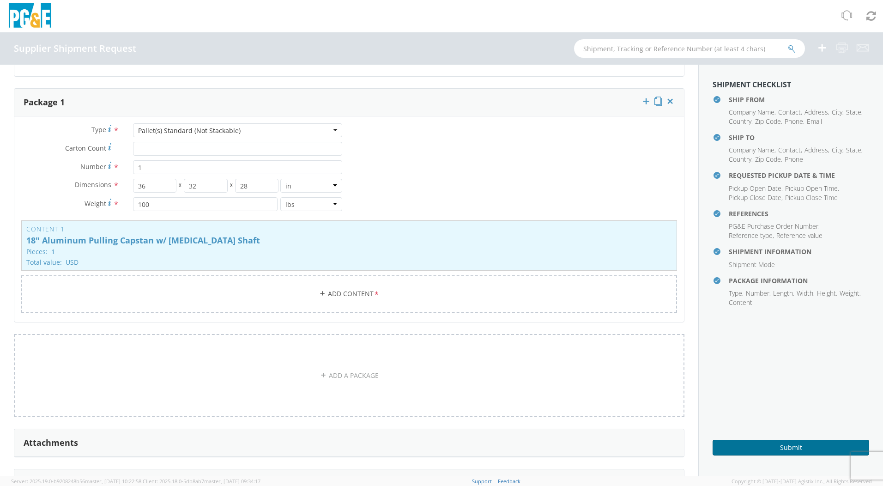
click at [770, 450] on button "Submit" at bounding box center [791, 448] width 157 height 16
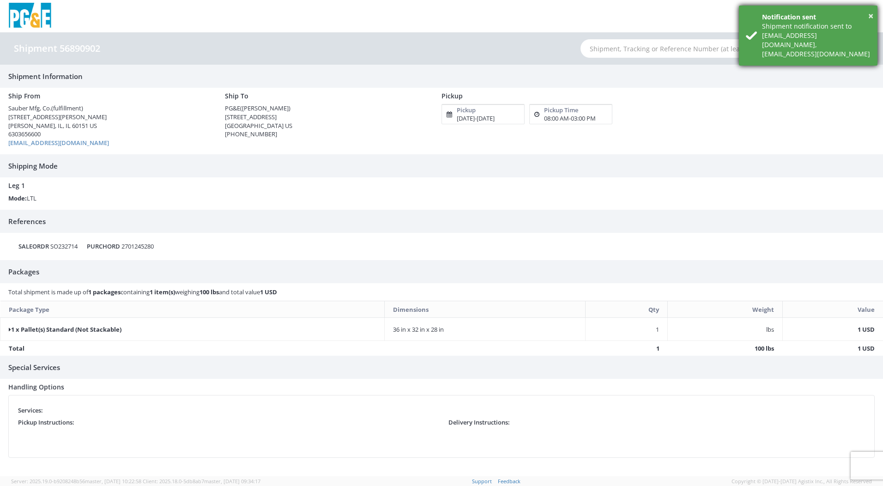
click at [874, 17] on div "× Notification sent Shipment notification sent to [EMAIL_ADDRESS][DOMAIN_NAME],…" at bounding box center [808, 36] width 139 height 60
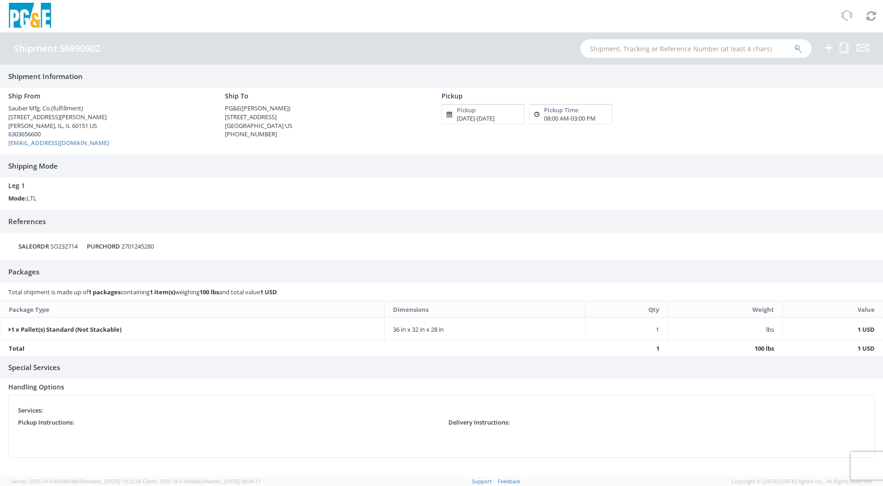
click at [108, 44] on div "Shipment 56890902" at bounding box center [62, 48] width 96 height 10
